Goal: Task Accomplishment & Management: Use online tool/utility

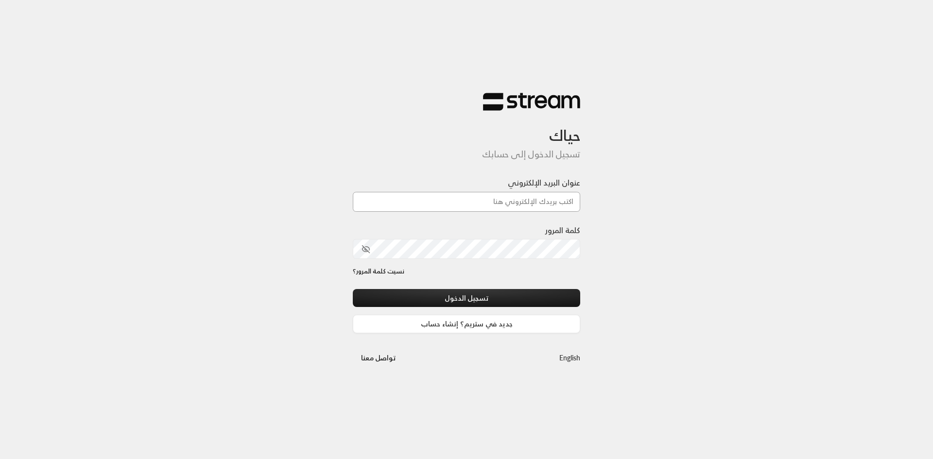
drag, startPoint x: 0, startPoint y: 0, endPoint x: 548, endPoint y: 206, distance: 585.2
click at [548, 206] on input "عنوان البريد الإلكتروني" at bounding box center [466, 202] width 227 height 20
type input "[EMAIL_ADDRESS][DOMAIN_NAME]"
click at [361, 251] on button "toggle password visibility" at bounding box center [366, 249] width 17 height 17
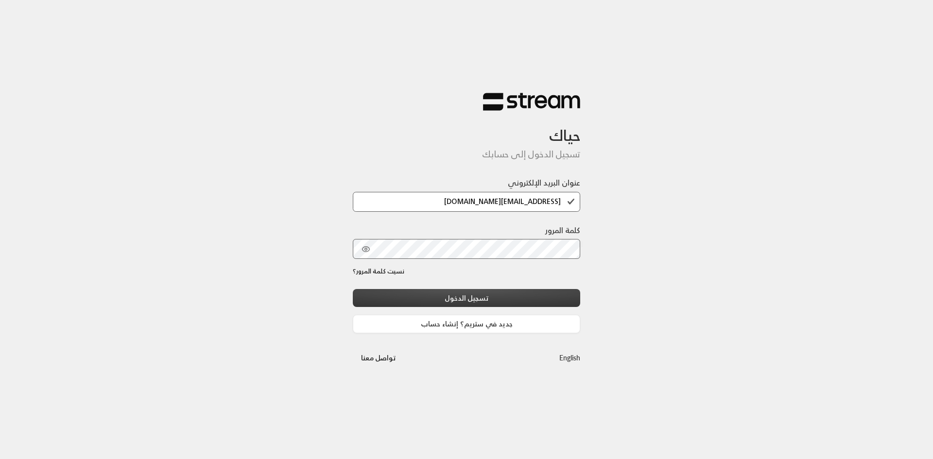
click at [480, 301] on button "تسجيل الدخول" at bounding box center [466, 298] width 227 height 18
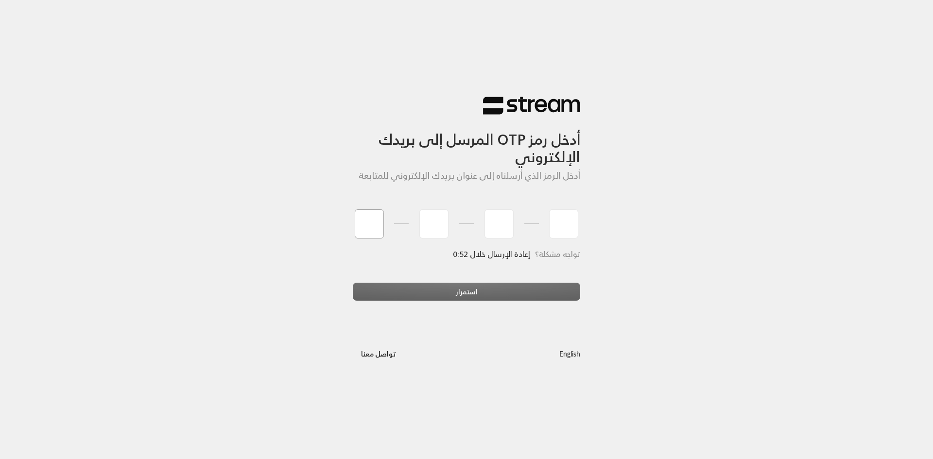
click at [365, 231] on input "tel" at bounding box center [369, 223] width 29 height 29
type input "2"
type input "6"
type input "1"
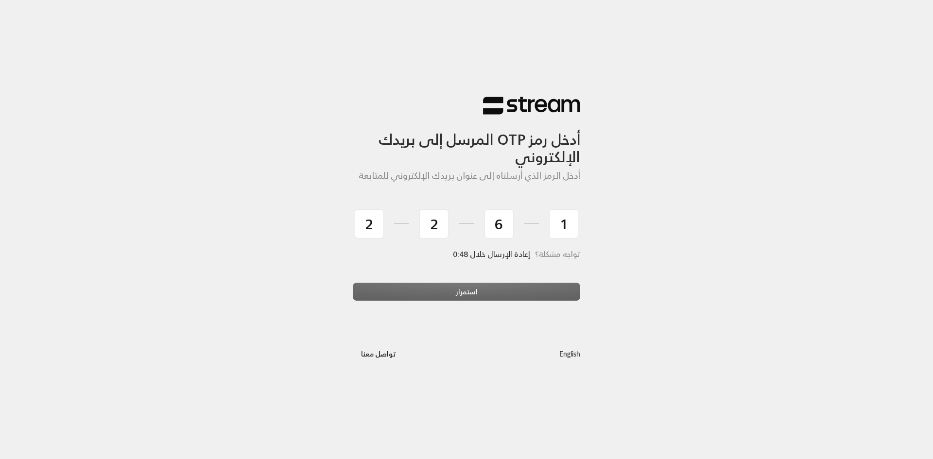
click at [417, 289] on div "استمرار" at bounding box center [466, 296] width 227 height 26
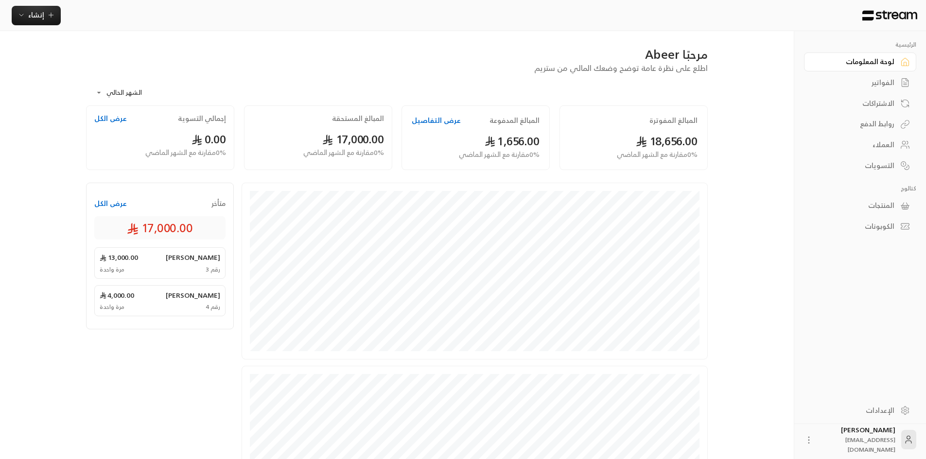
click at [870, 85] on div "الفواتير" at bounding box center [855, 83] width 78 height 10
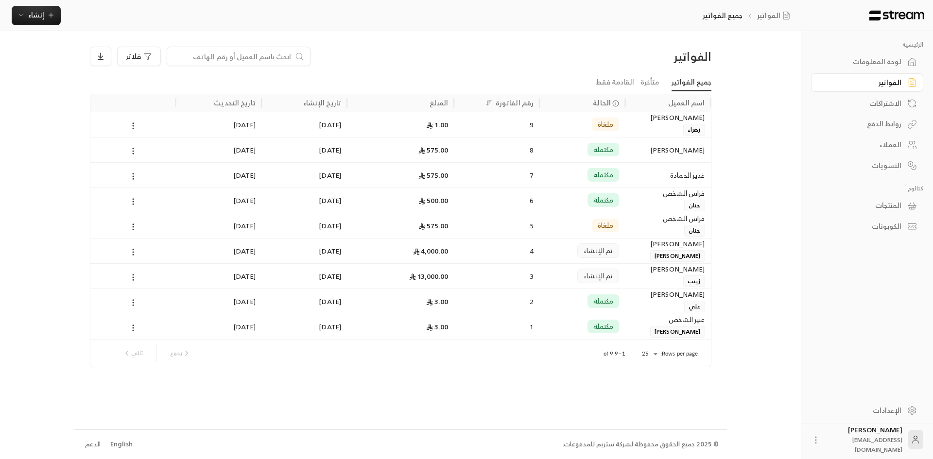
click at [265, 54] on input at bounding box center [232, 56] width 119 height 11
click at [571, 55] on div "الفواتير" at bounding box center [637, 57] width 148 height 16
click at [132, 302] on icon at bounding box center [133, 302] width 9 height 9
click at [136, 330] on li "عرض" at bounding box center [144, 327] width 25 height 17
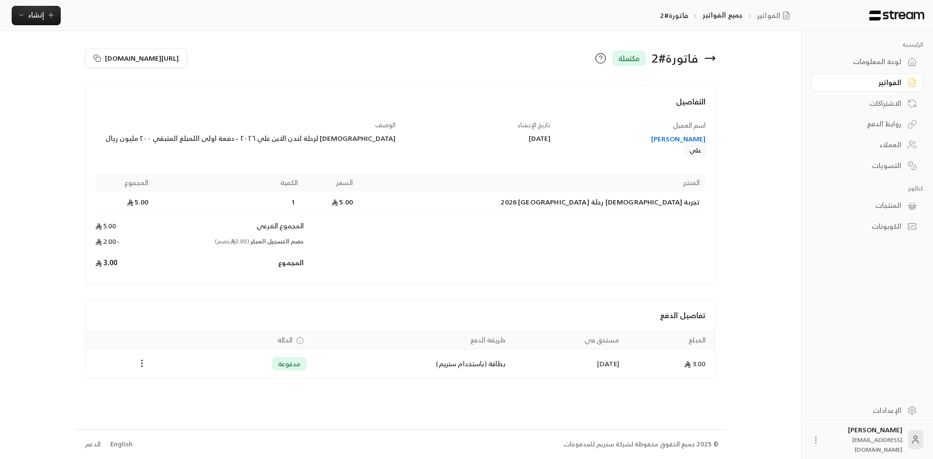
click at [713, 61] on icon at bounding box center [710, 58] width 12 height 12
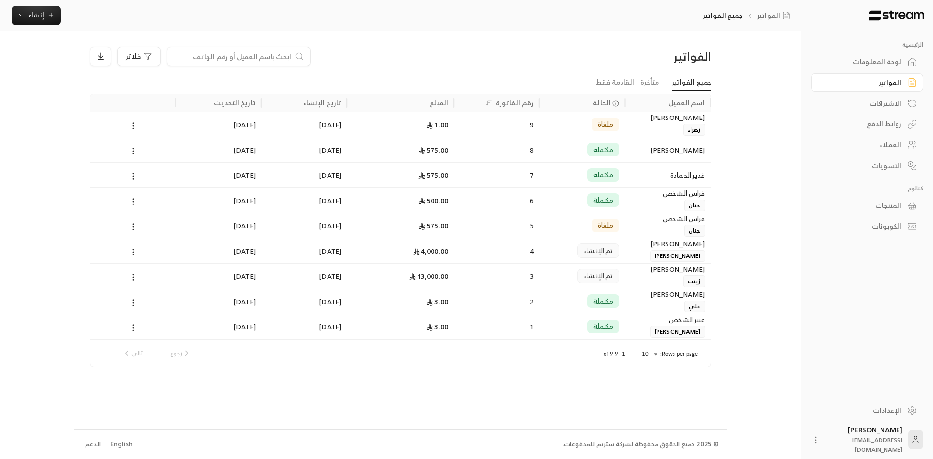
click at [133, 326] on circle at bounding box center [133, 325] width 1 height 1
click at [138, 346] on li "عرض" at bounding box center [144, 353] width 25 height 17
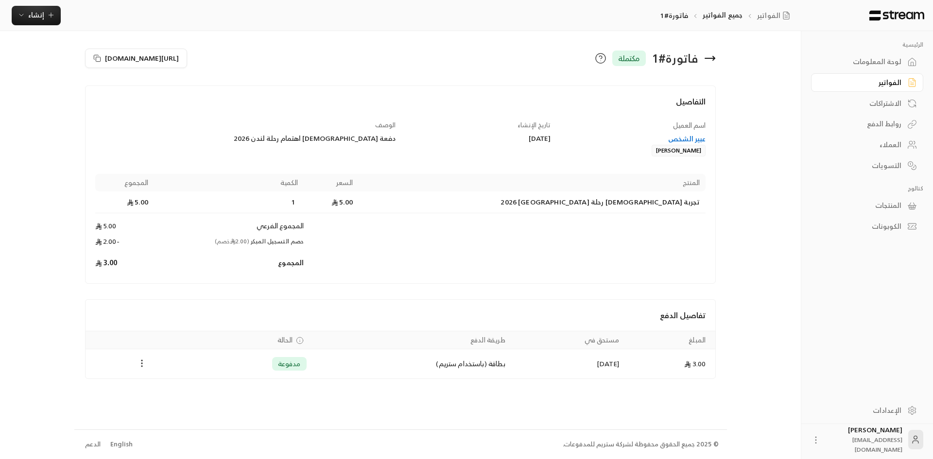
click at [142, 364] on circle "Payments" at bounding box center [142, 363] width 1 height 1
click at [198, 302] on div at bounding box center [466, 229] width 933 height 459
click at [714, 57] on icon at bounding box center [710, 58] width 12 height 12
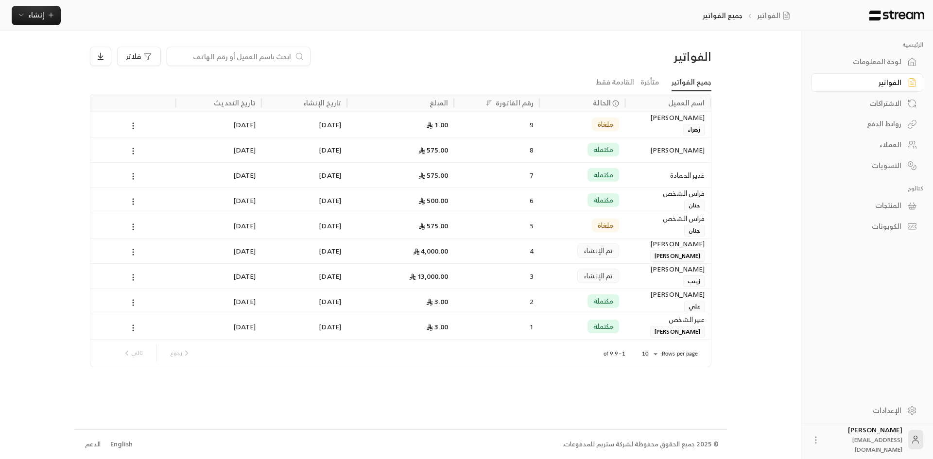
drag, startPoint x: 668, startPoint y: 328, endPoint x: 743, endPoint y: 291, distance: 83.2
click at [743, 291] on div "الرئيسية لوحة المعلومات الفواتير الاشتراكات روابط الدفع العملاء التسويات كتالوج…" at bounding box center [466, 229] width 785 height 459
click at [103, 59] on icon at bounding box center [100, 56] width 9 height 9
click at [135, 59] on div at bounding box center [466, 229] width 933 height 459
click at [144, 58] on icon "button" at bounding box center [148, 56] width 8 height 8
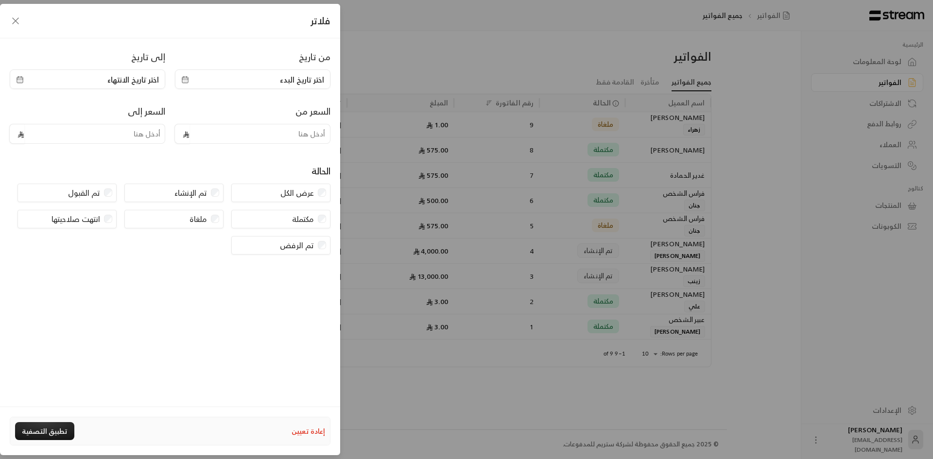
click at [400, 408] on div "فلاتر من تاريخ اختر تاريخ البدء إلى تاريخ اختر تاريخ الانتهاء السعر من السعر إل…" at bounding box center [466, 229] width 933 height 459
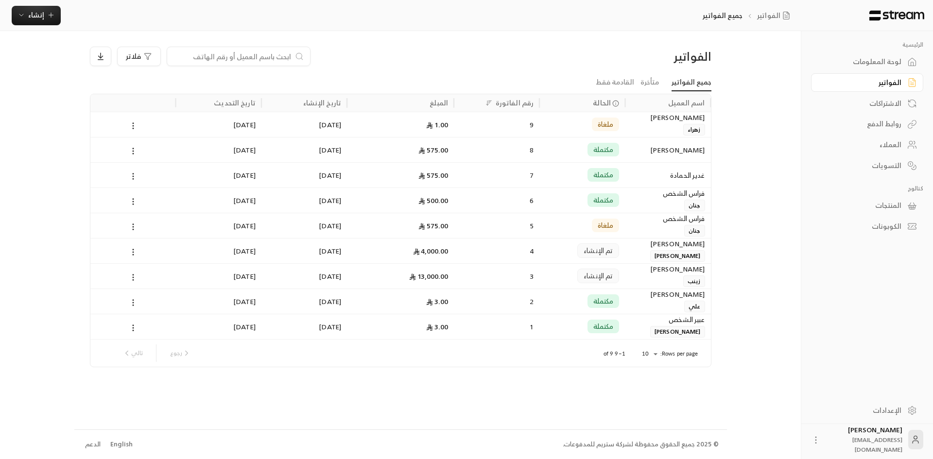
click at [898, 143] on div "العملاء" at bounding box center [862, 145] width 78 height 10
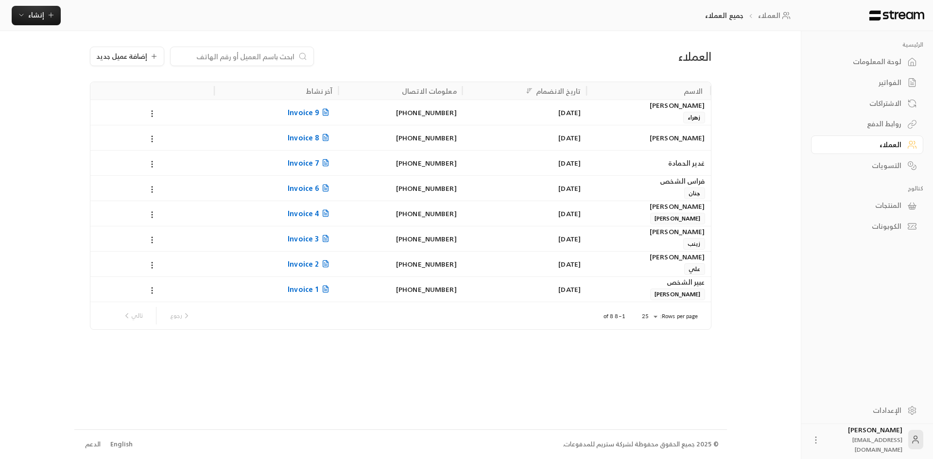
click at [894, 123] on div "روابط الدفع" at bounding box center [862, 124] width 78 height 10
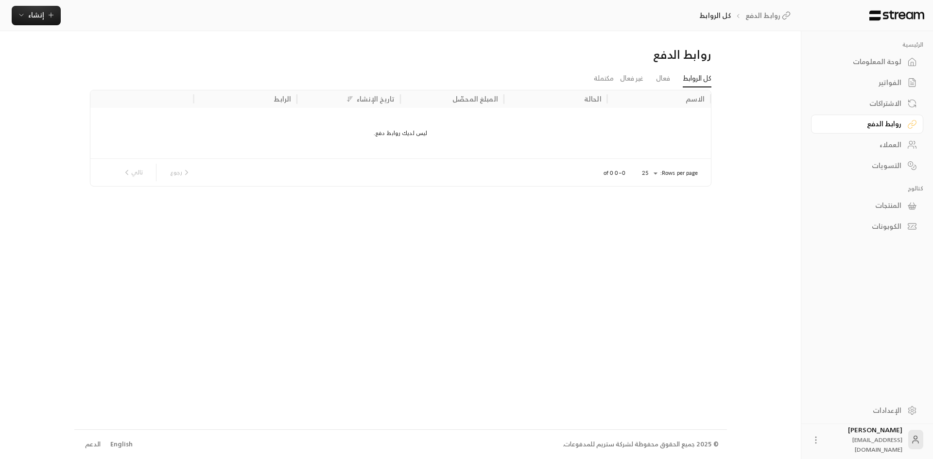
click at [886, 104] on div "الاشتراكات" at bounding box center [862, 104] width 78 height 10
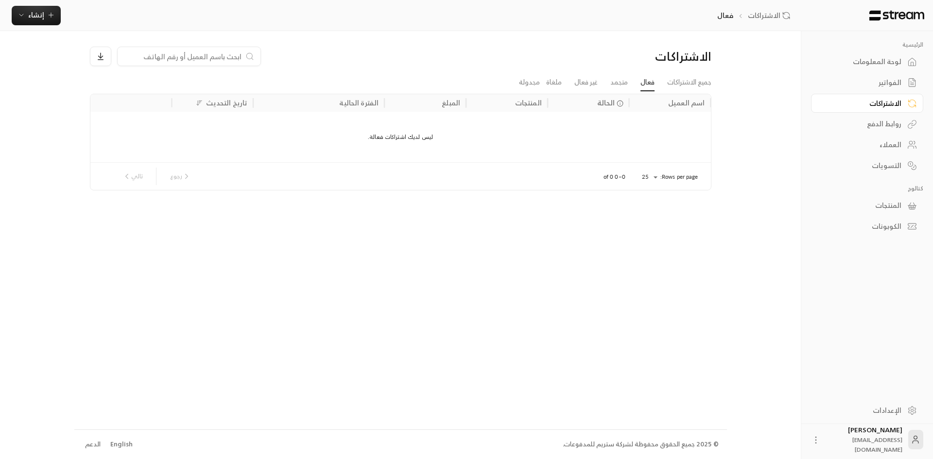
click at [899, 84] on div "الفواتير" at bounding box center [862, 83] width 78 height 10
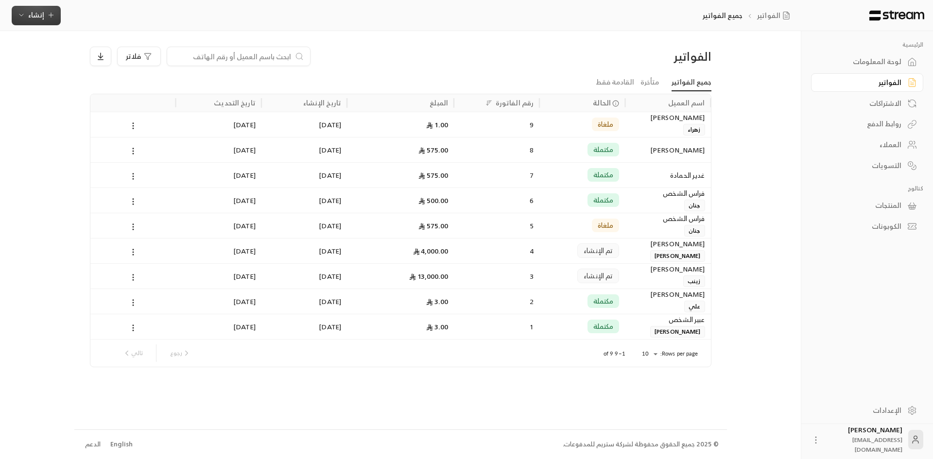
click at [29, 16] on span "إنشاء" at bounding box center [36, 15] width 16 height 12
click at [68, 57] on div "إنشاء فاتورة مرة واحدة بسهولة للمعاملات السريعة." at bounding box center [84, 60] width 122 height 19
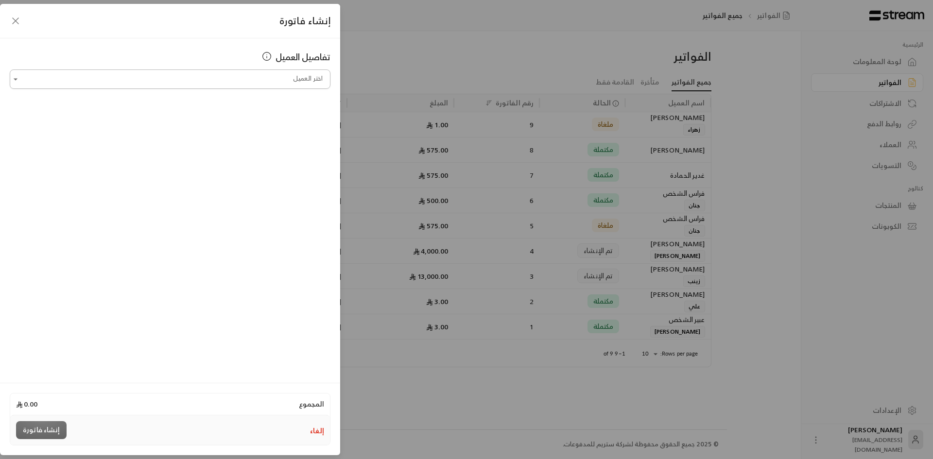
click at [244, 76] on input "اختر العميل" at bounding box center [170, 79] width 321 height 17
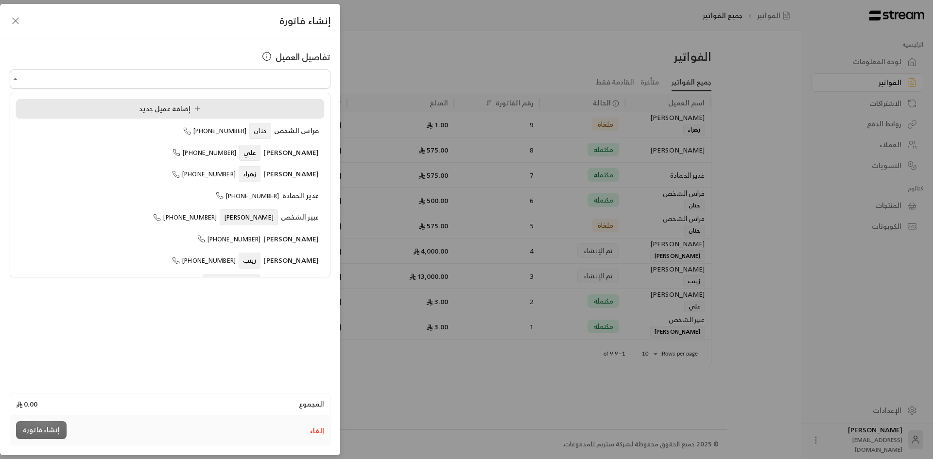
click at [189, 110] on span "إضافة عميل جديد" at bounding box center [172, 109] width 66 height 12
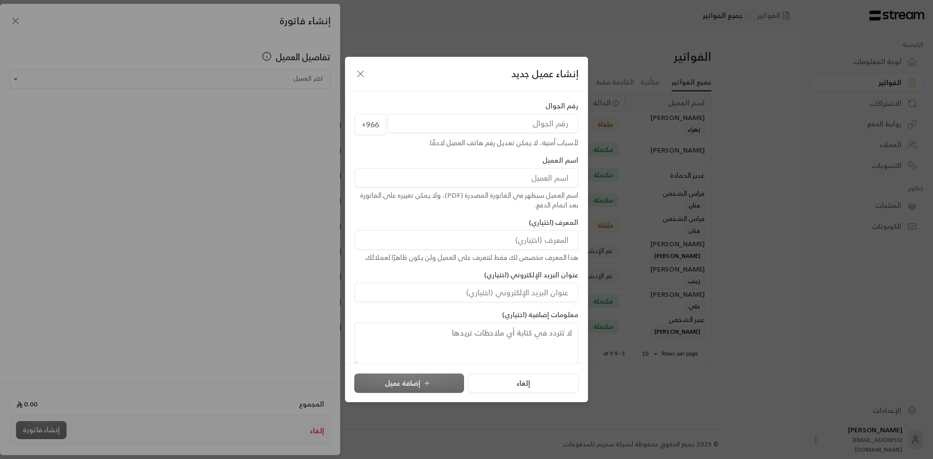
click at [365, 75] on icon "button" at bounding box center [361, 74] width 12 height 12
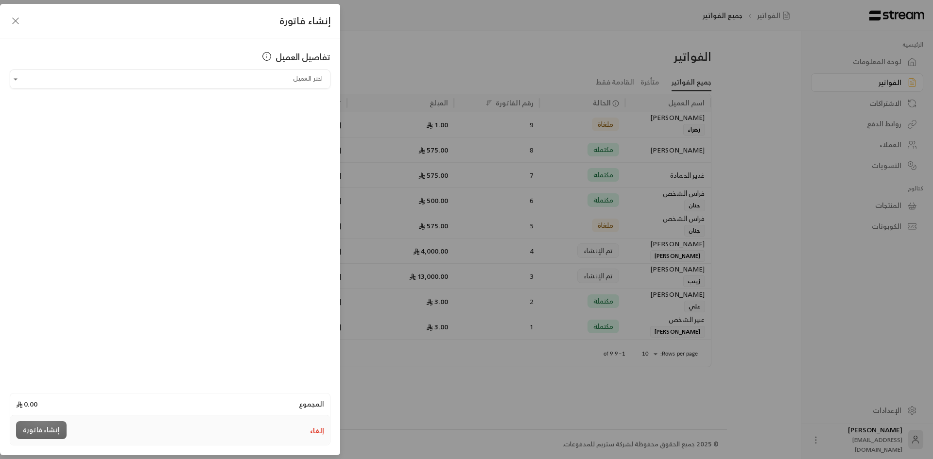
click at [19, 23] on icon "button" at bounding box center [16, 21] width 12 height 12
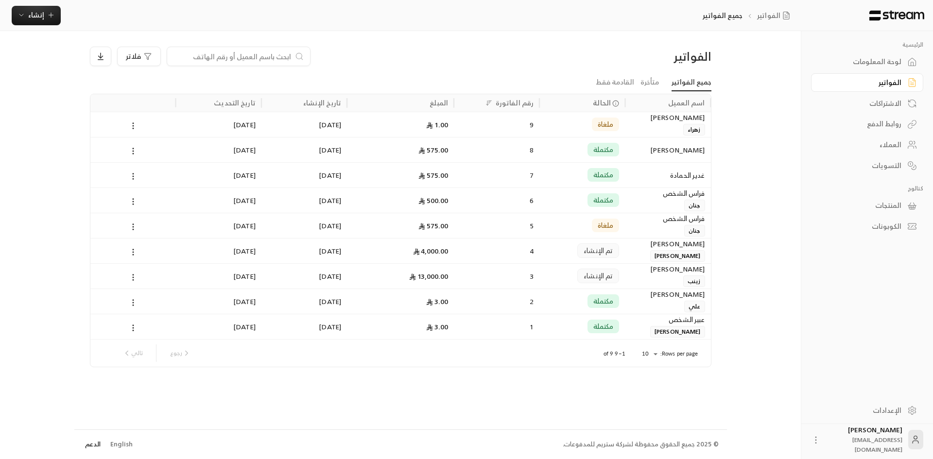
click at [91, 447] on link "الدعم" at bounding box center [93, 444] width 22 height 17
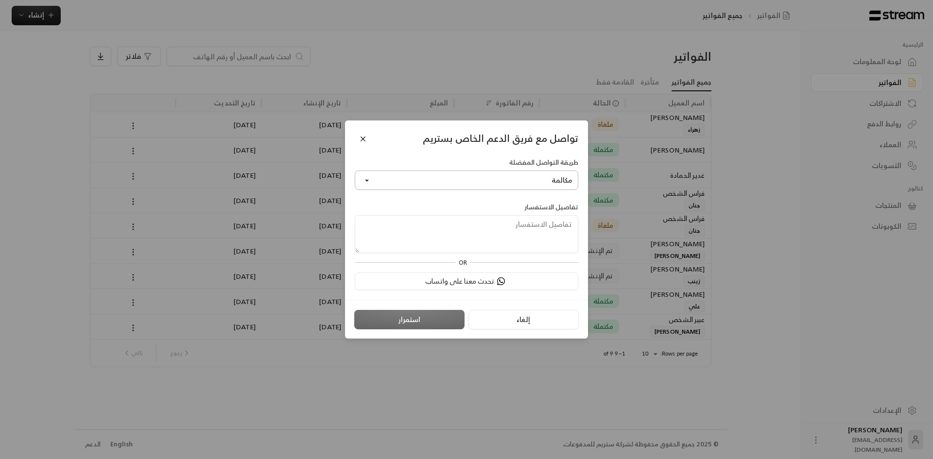
click at [538, 179] on button "مكالمة" at bounding box center [467, 180] width 224 height 19
click at [554, 227] on link "واتساب" at bounding box center [466, 225] width 211 height 17
click at [565, 234] on textarea at bounding box center [467, 234] width 224 height 38
click at [486, 282] on button "تحدث معنا على واتساب" at bounding box center [467, 281] width 224 height 17
click at [365, 137] on button "Close" at bounding box center [363, 138] width 17 height 17
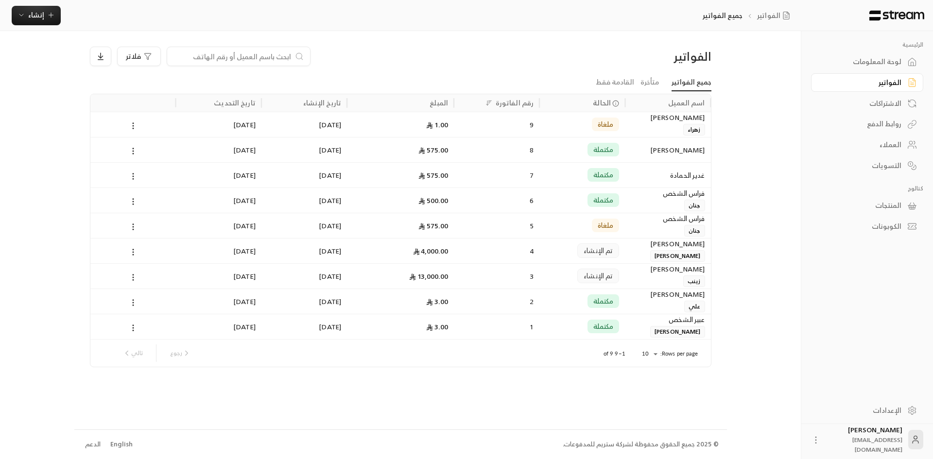
drag, startPoint x: 556, startPoint y: 53, endPoint x: 550, endPoint y: 56, distance: 6.3
click at [555, 54] on div "فلاتر" at bounding box center [321, 56] width 473 height 19
